Goal: Find specific page/section: Find specific page/section

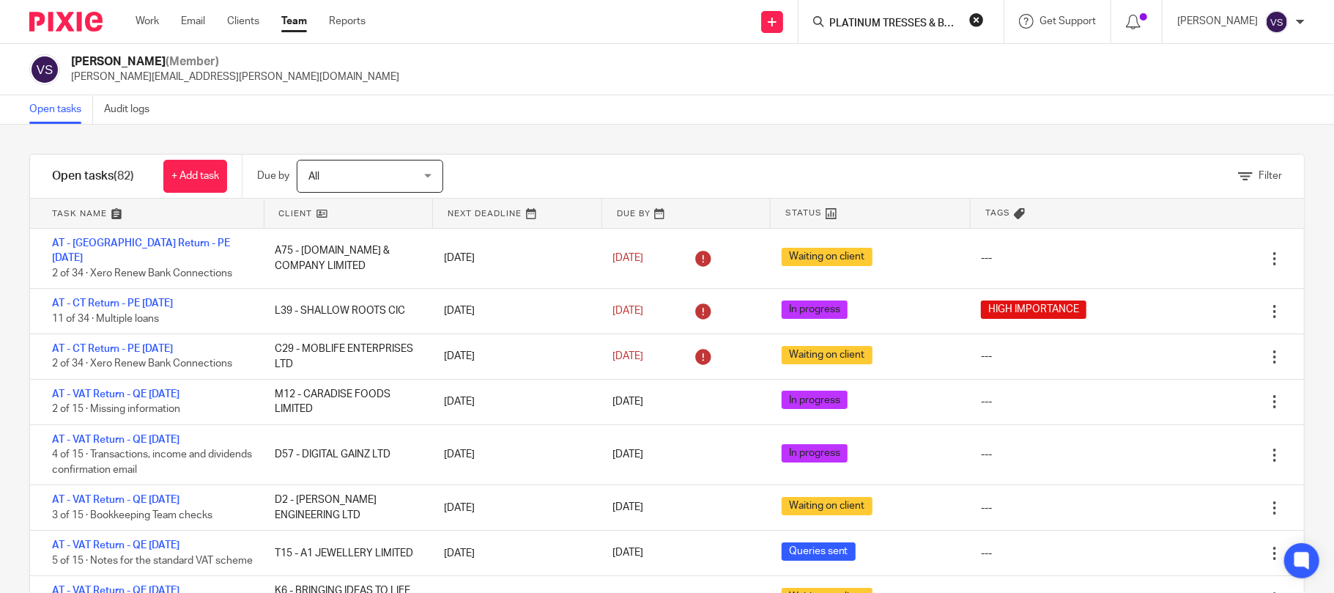
scroll to position [0, 39]
type input "PLATINUM TRESSES & BEAUTY LTD"
click at [901, 73] on link at bounding box center [947, 63] width 245 height 34
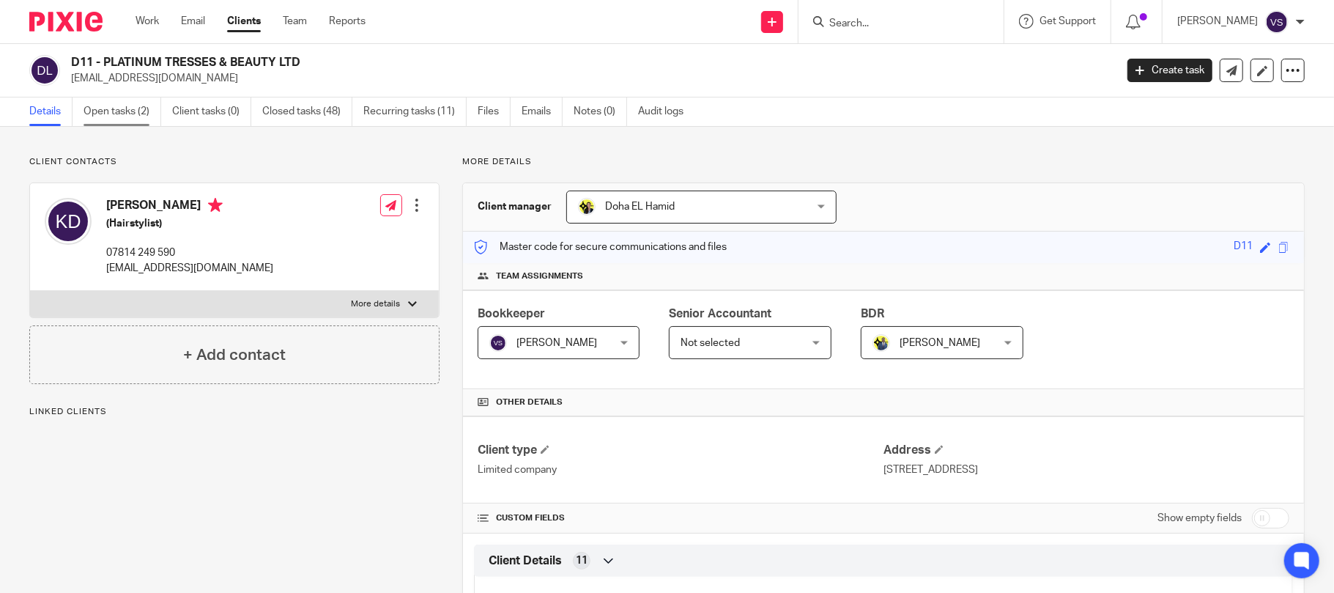
click at [125, 111] on link "Open tasks (2)" at bounding box center [123, 111] width 78 height 29
